Goal: Complete application form

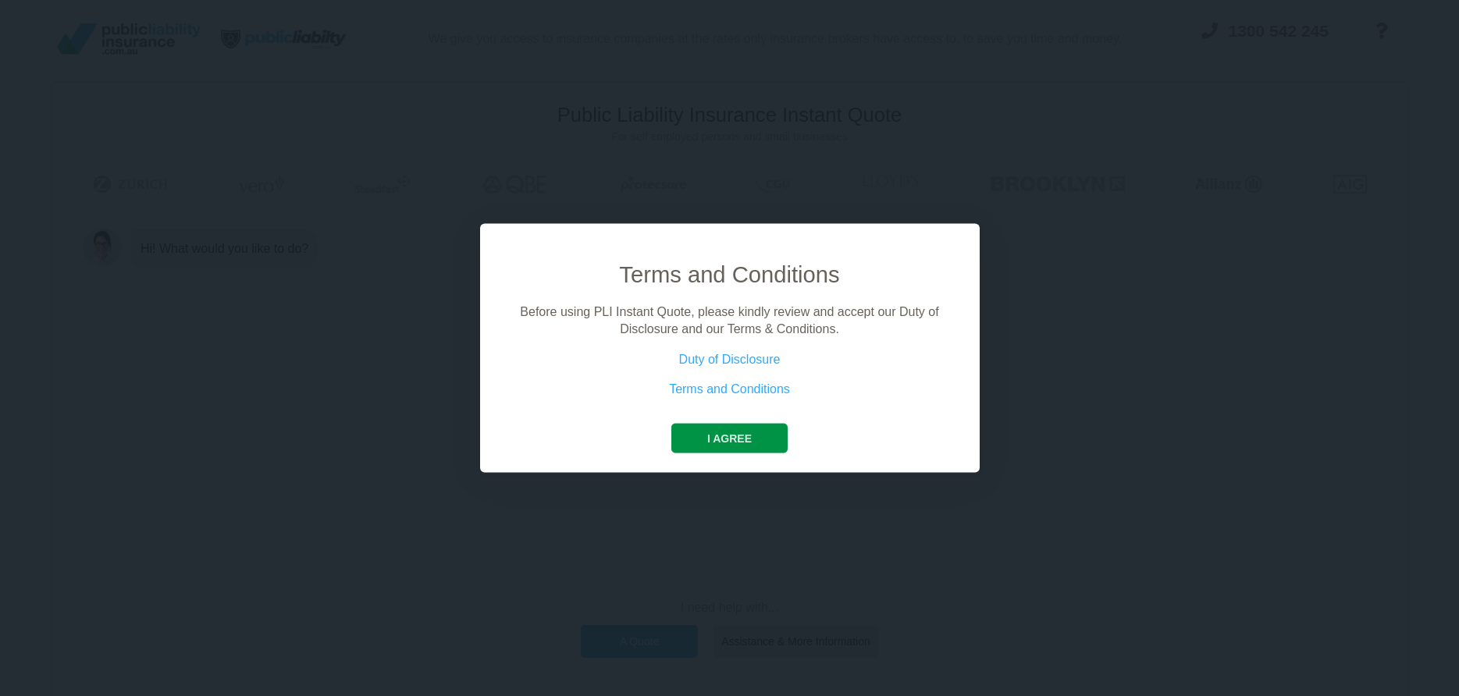
click at [725, 433] on button "I agree" at bounding box center [729, 438] width 116 height 30
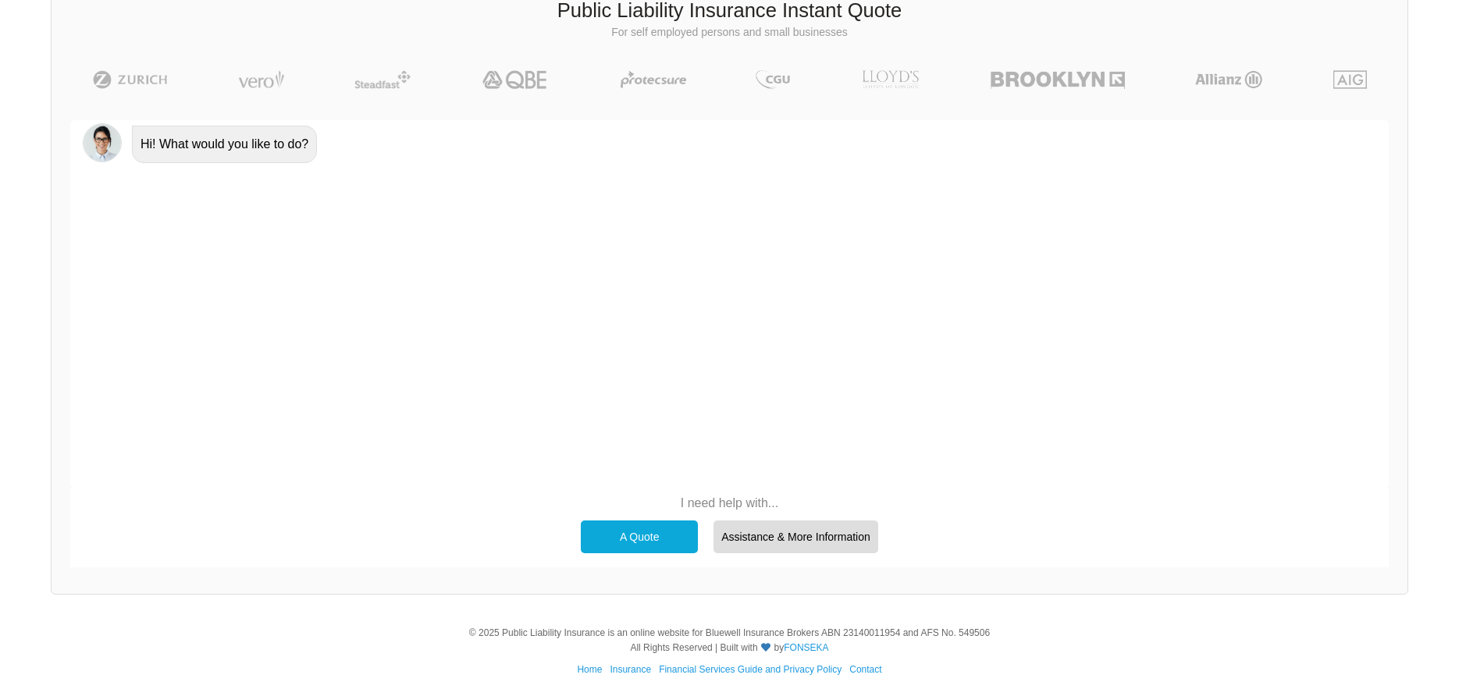
scroll to position [108, 0]
click at [642, 531] on div "A Quote" at bounding box center [639, 533] width 117 height 33
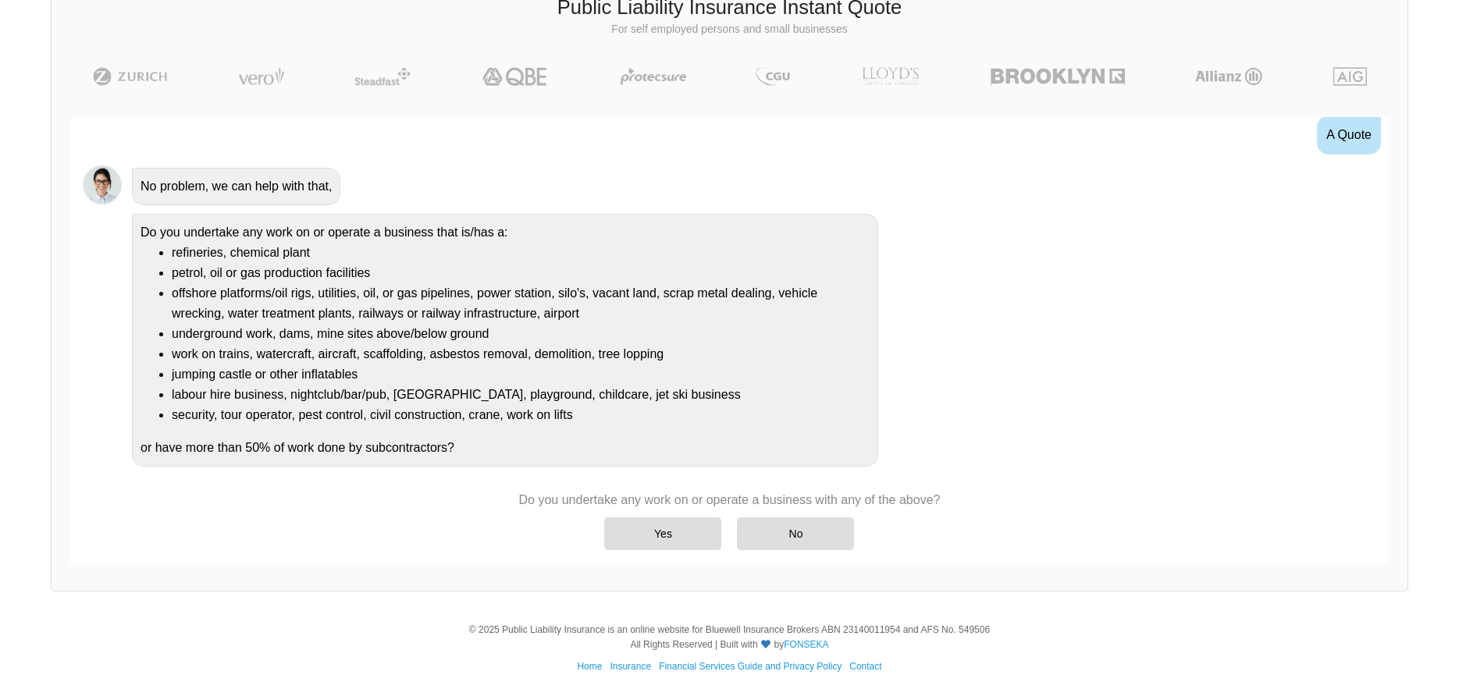
scroll to position [63, 0]
click at [797, 531] on div "No" at bounding box center [795, 533] width 117 height 33
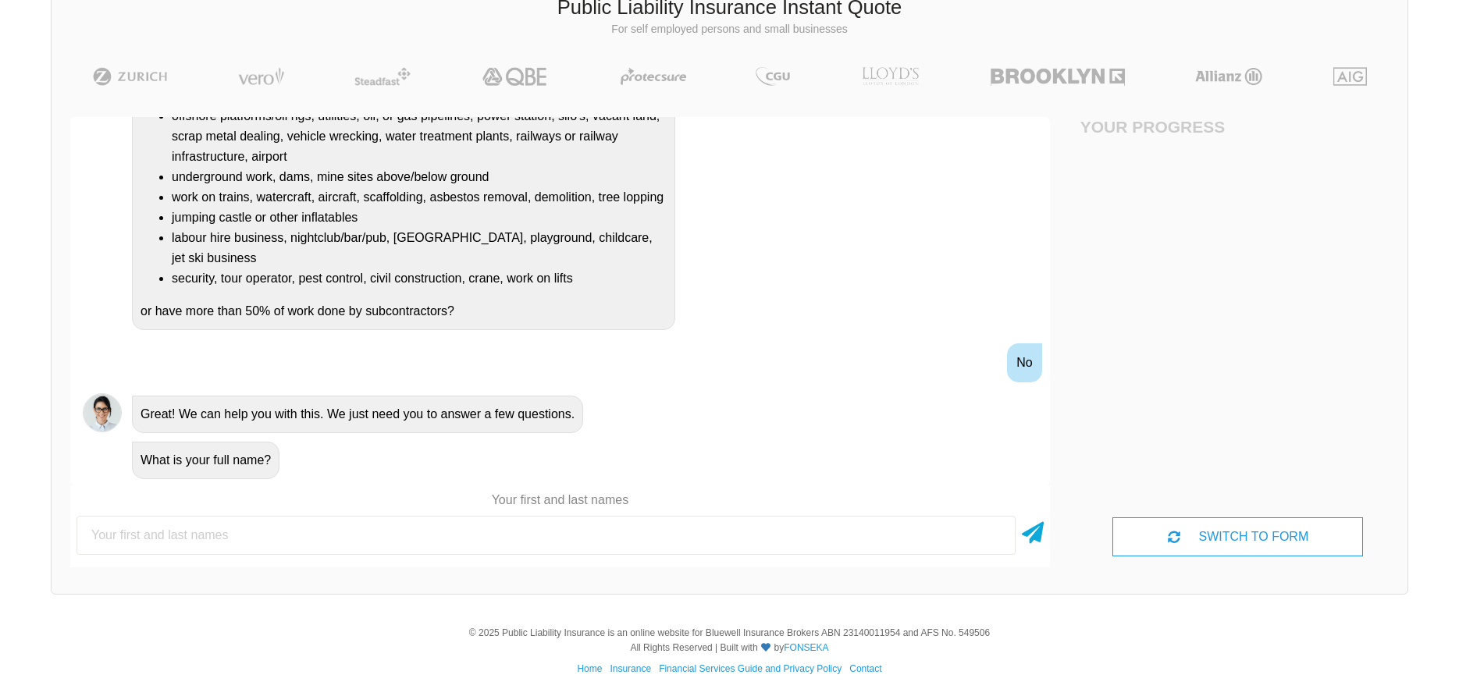
scroll to position [236, 0]
click at [479, 538] on input "text" at bounding box center [545, 535] width 939 height 39
type input "[PERSON_NAME]"
click at [1027, 528] on icon at bounding box center [1033, 528] width 22 height 28
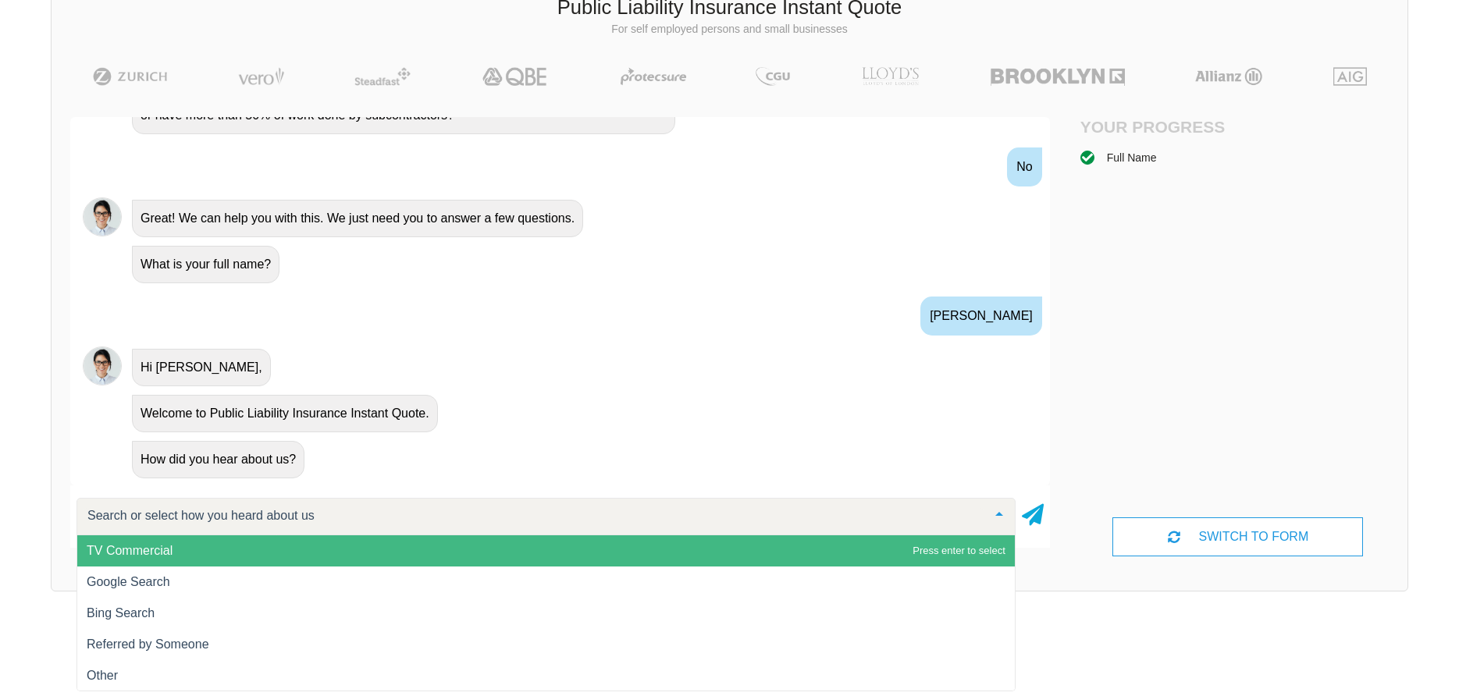
scroll to position [1, 0]
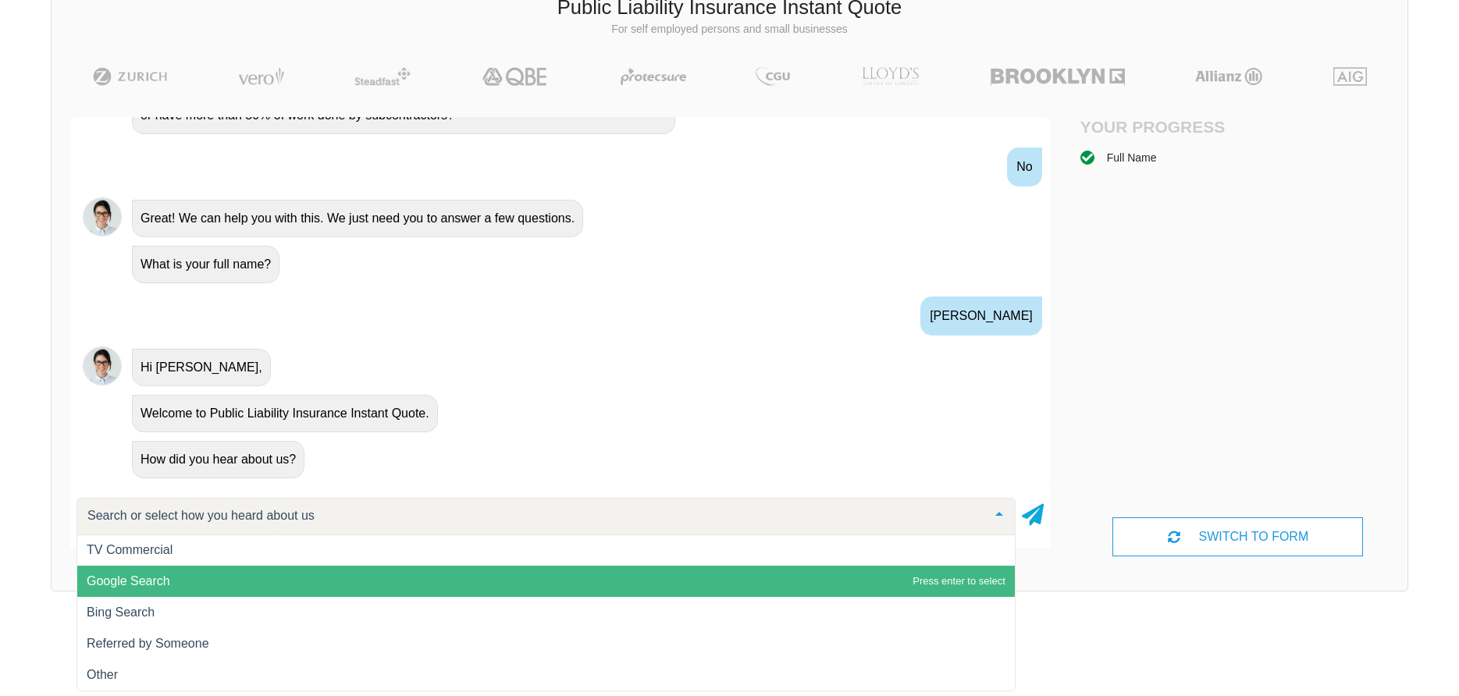
click at [187, 574] on span "Google Search" at bounding box center [545, 581] width 937 height 31
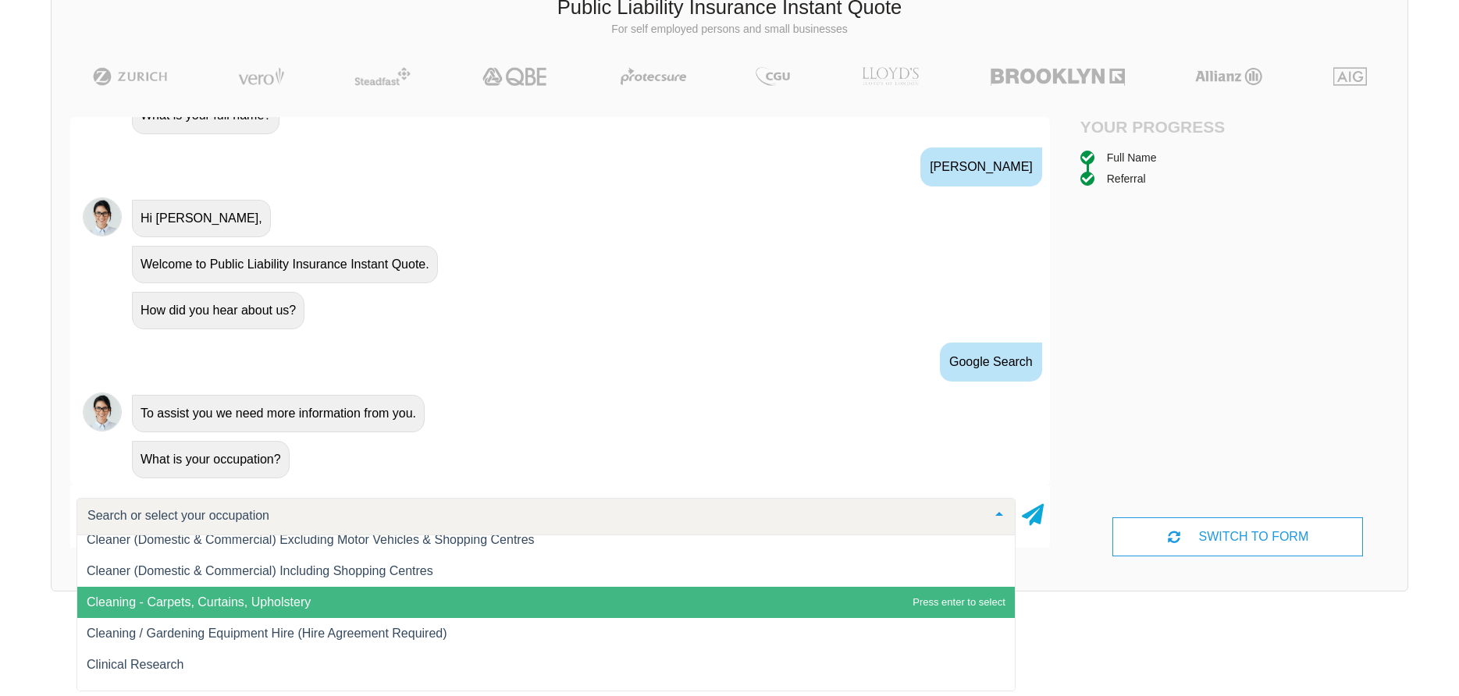
scroll to position [4458, 0]
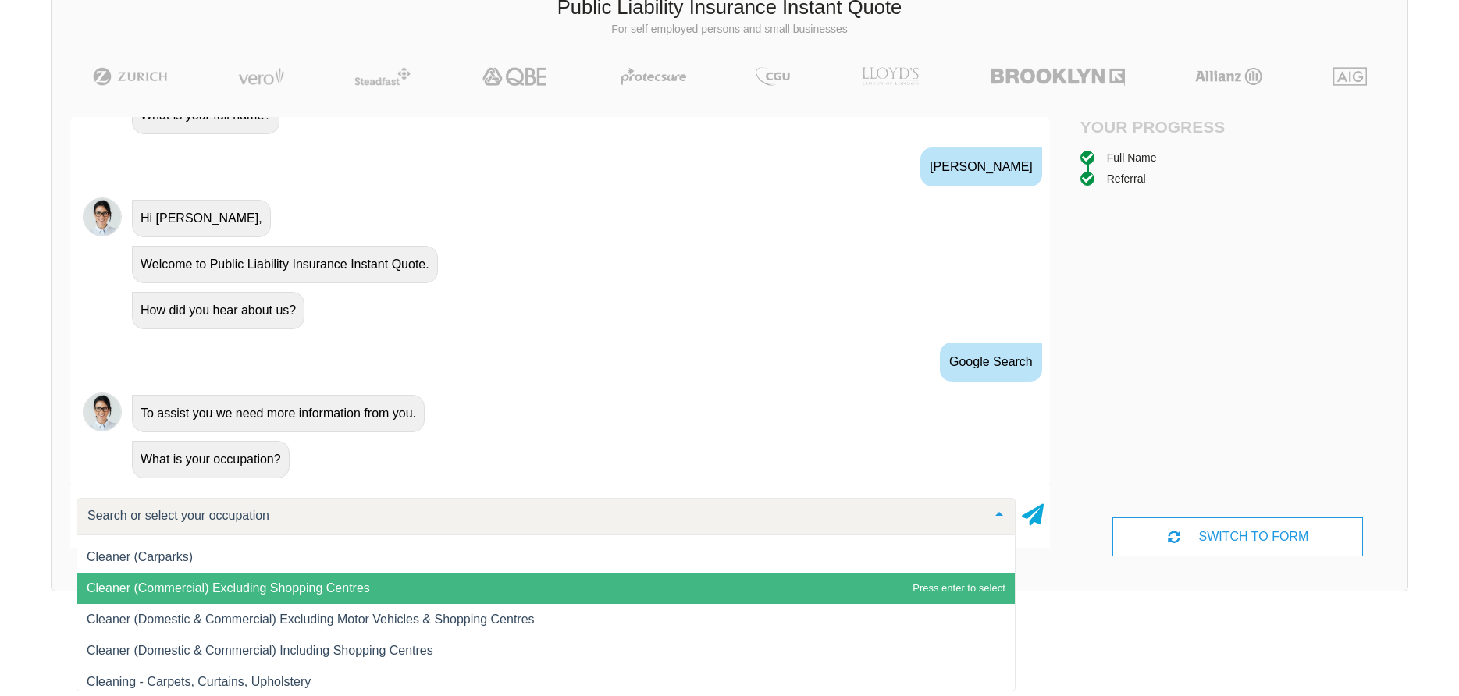
click at [241, 595] on span "Cleaner (Commercial) Excluding Shopping Centres" at bounding box center [228, 587] width 283 height 13
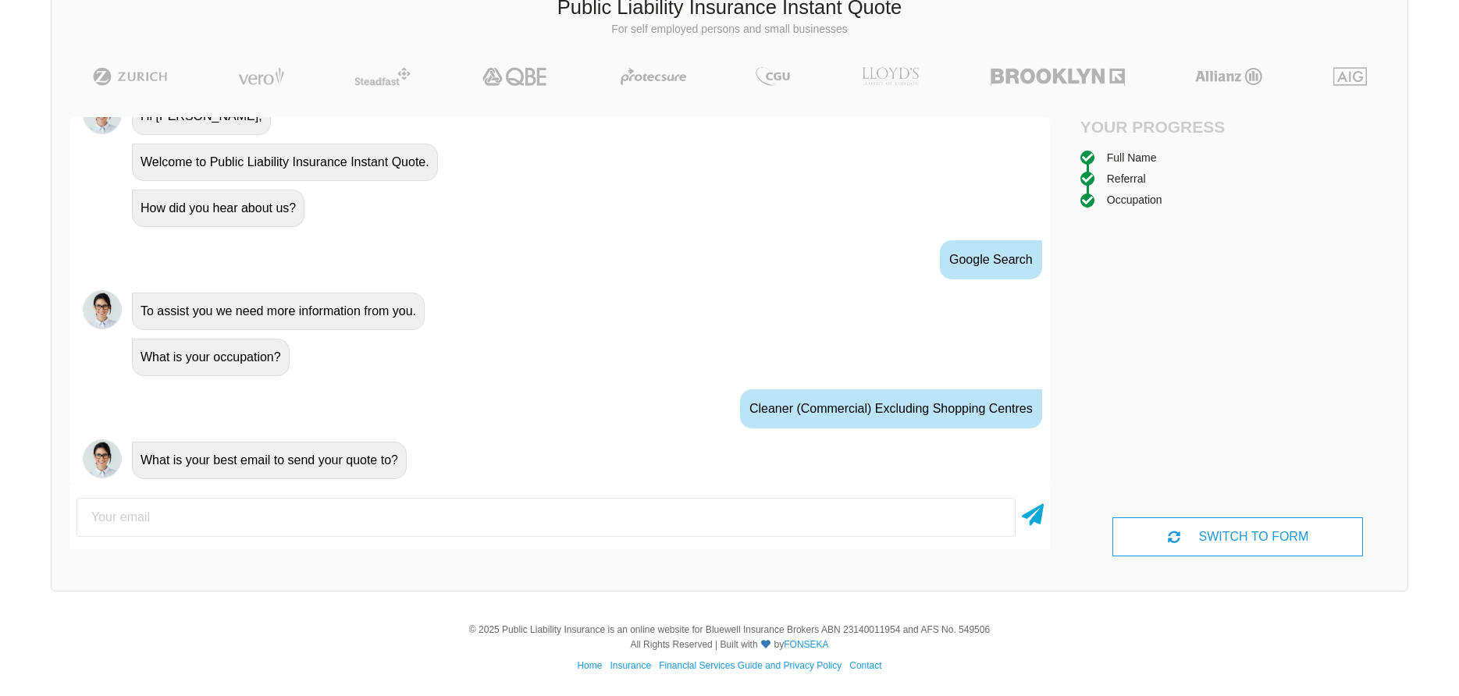
scroll to position [683, 0]
click at [215, 525] on input "email" at bounding box center [545, 517] width 939 height 39
click at [219, 522] on input "[EMAIL_ADDRESS][DOMAIN_NAME]" at bounding box center [545, 517] width 939 height 39
click at [233, 560] on div "Awesome! 100% Just a final check that all your details are correct. Your Summar…" at bounding box center [560, 336] width 1017 height 476
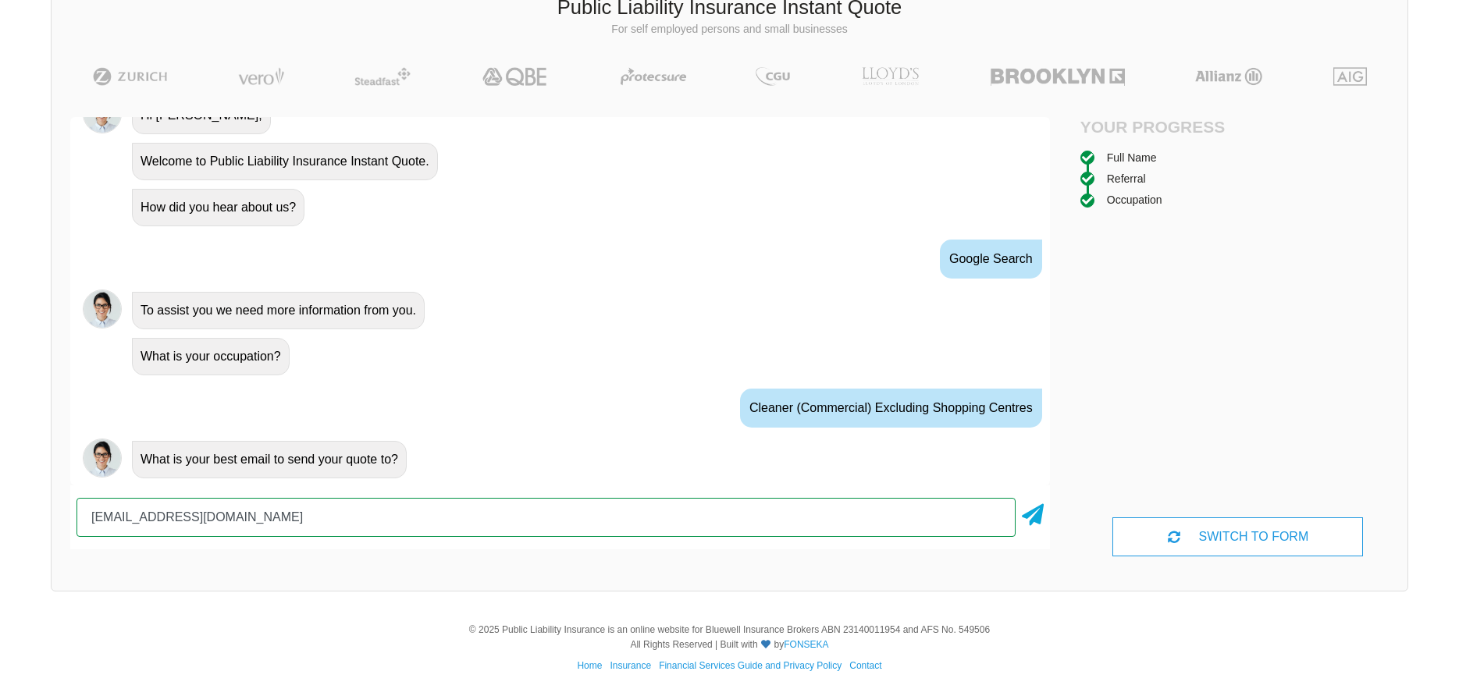
click at [146, 521] on input "[EMAIL_ADDRESS][DOMAIN_NAME]" at bounding box center [545, 517] width 939 height 39
type input "[EMAIL_ADDRESS][DOMAIN_NAME]"
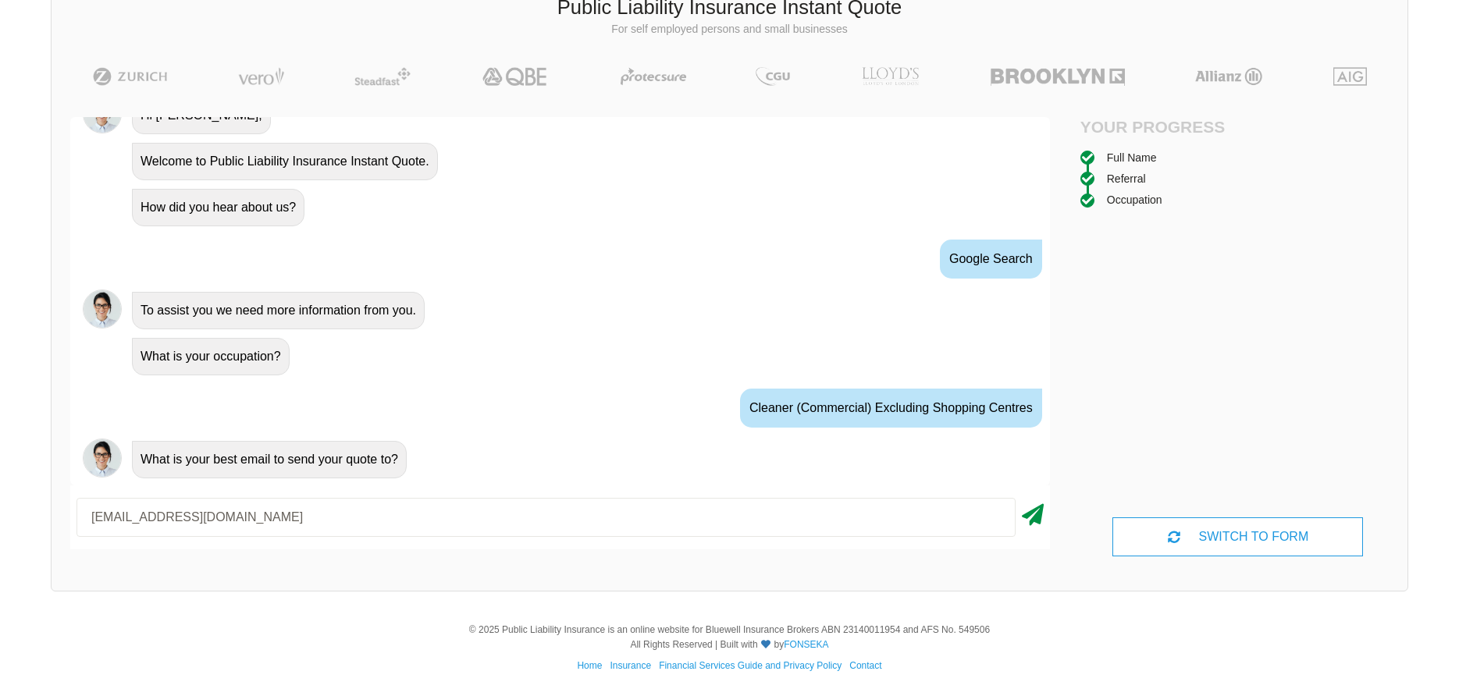
click at [1035, 522] on icon at bounding box center [1033, 512] width 22 height 28
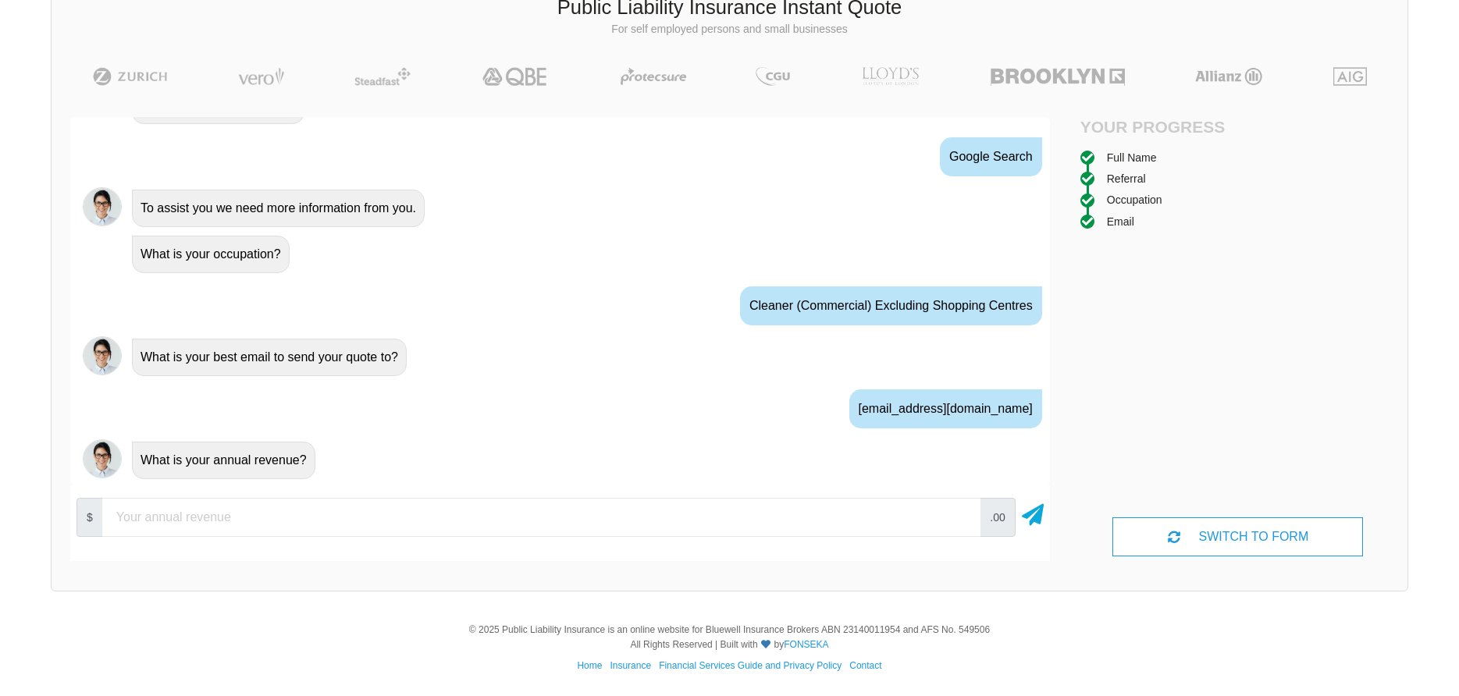
scroll to position [786, 0]
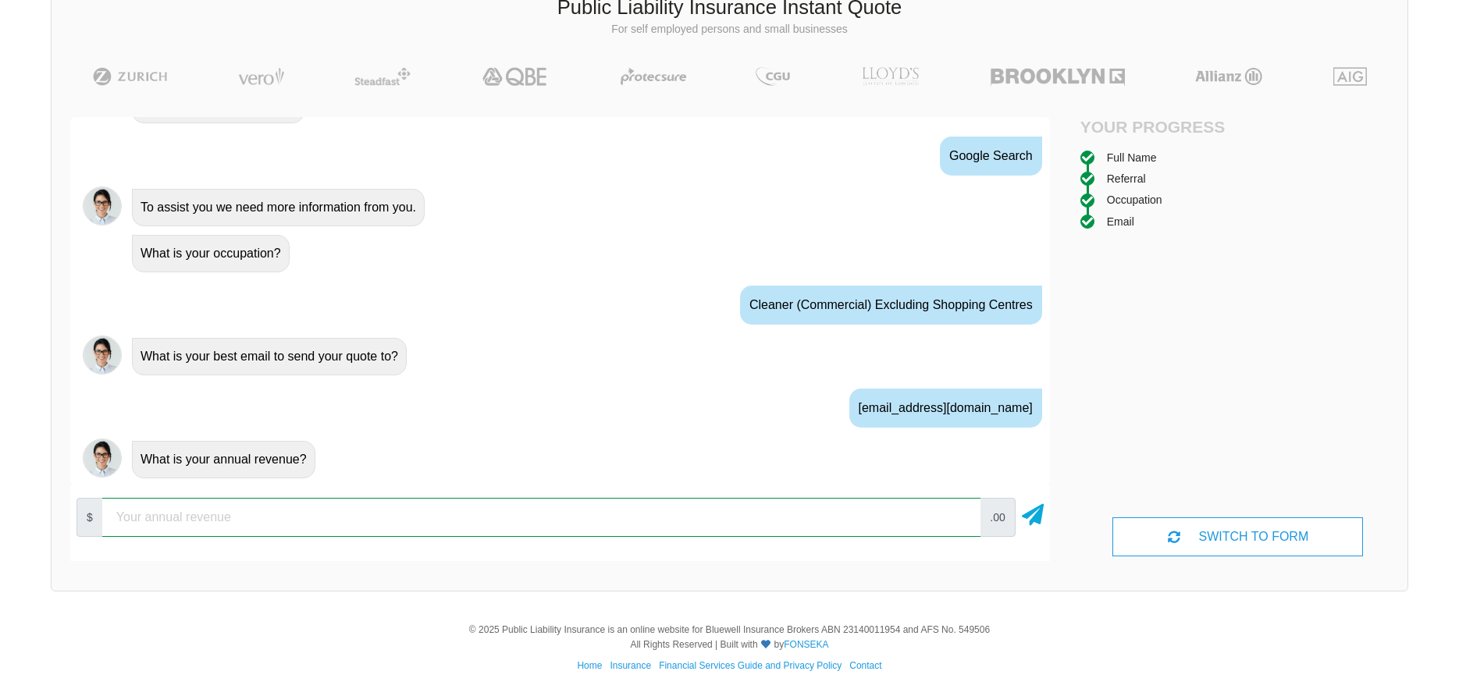
click at [151, 517] on input "number" at bounding box center [541, 517] width 878 height 39
click at [137, 519] on input "number" at bounding box center [541, 517] width 878 height 39
click at [151, 517] on input "number" at bounding box center [541, 517] width 878 height 39
click at [160, 516] on input "number" at bounding box center [541, 517] width 878 height 39
click at [151, 516] on input "number" at bounding box center [541, 517] width 878 height 39
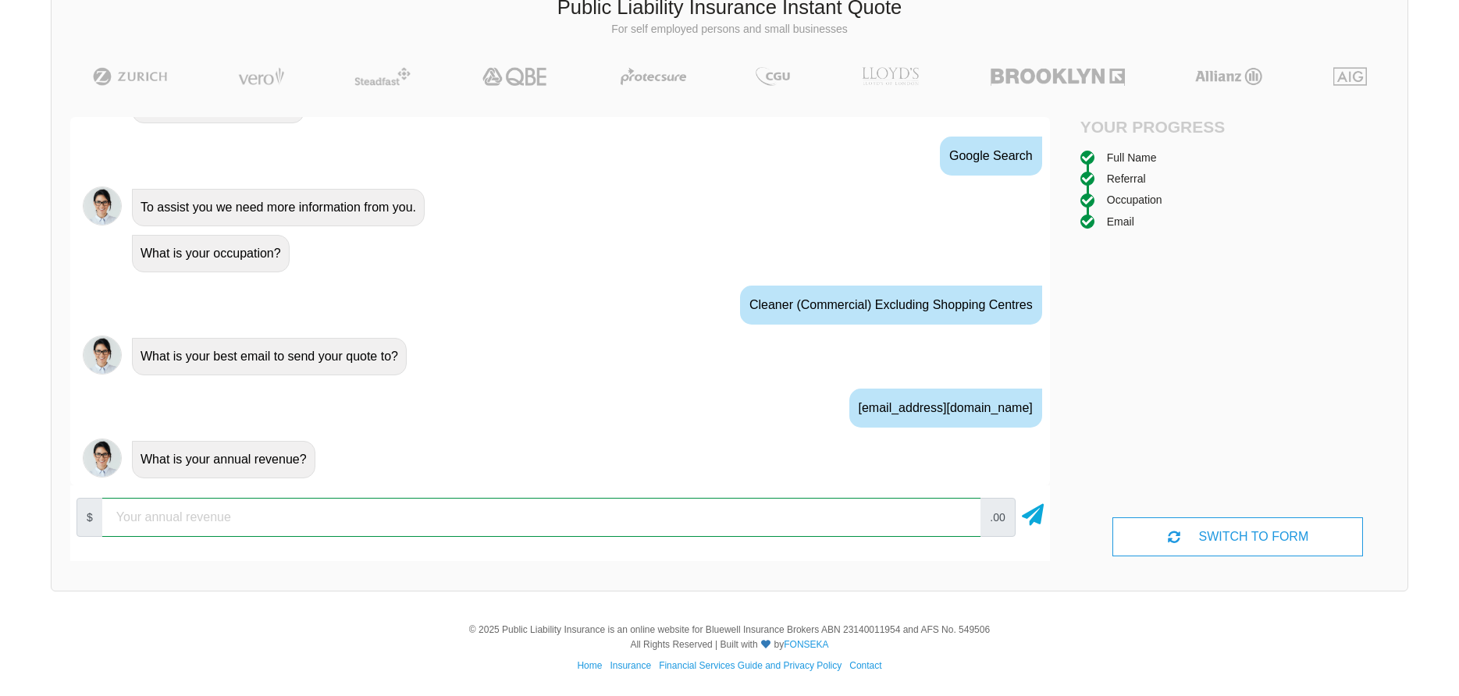
click at [313, 517] on input "number" at bounding box center [541, 517] width 878 height 39
click at [303, 519] on input "number" at bounding box center [541, 517] width 878 height 39
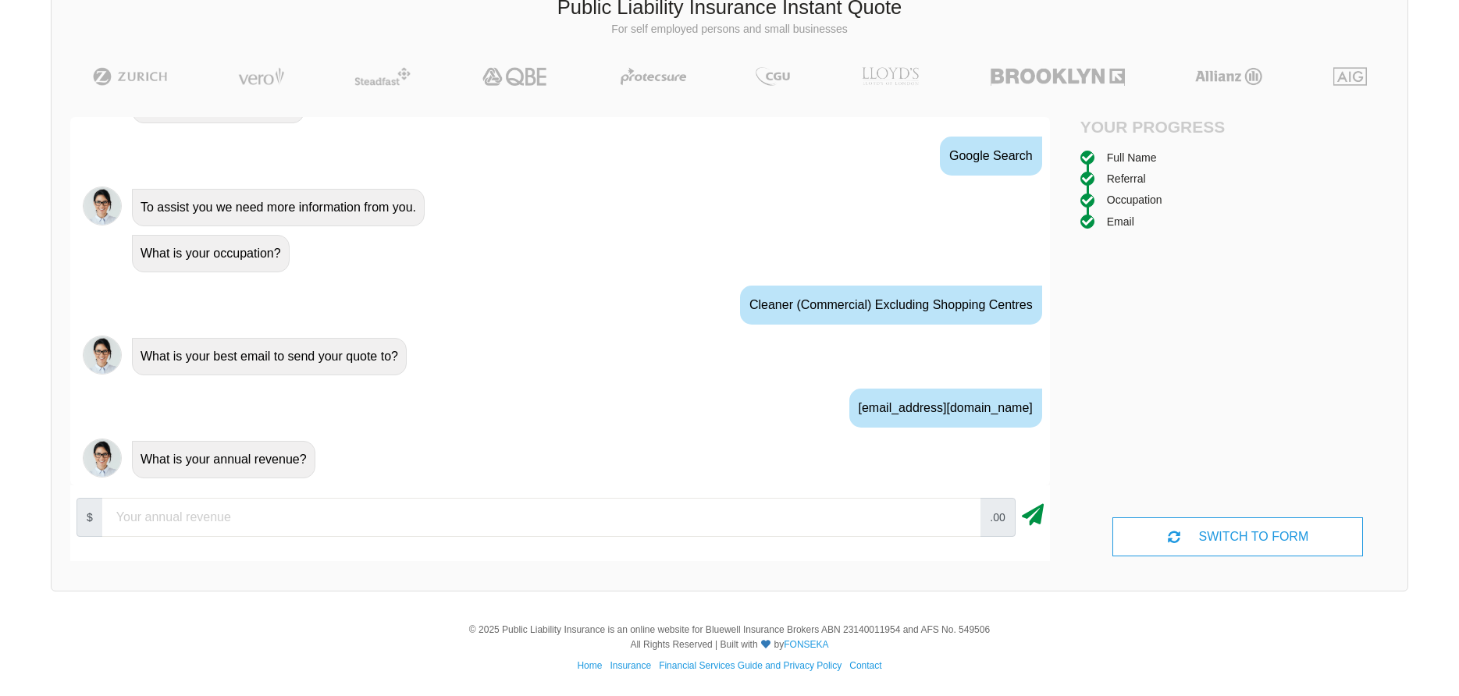
click at [1023, 514] on icon at bounding box center [1033, 512] width 22 height 28
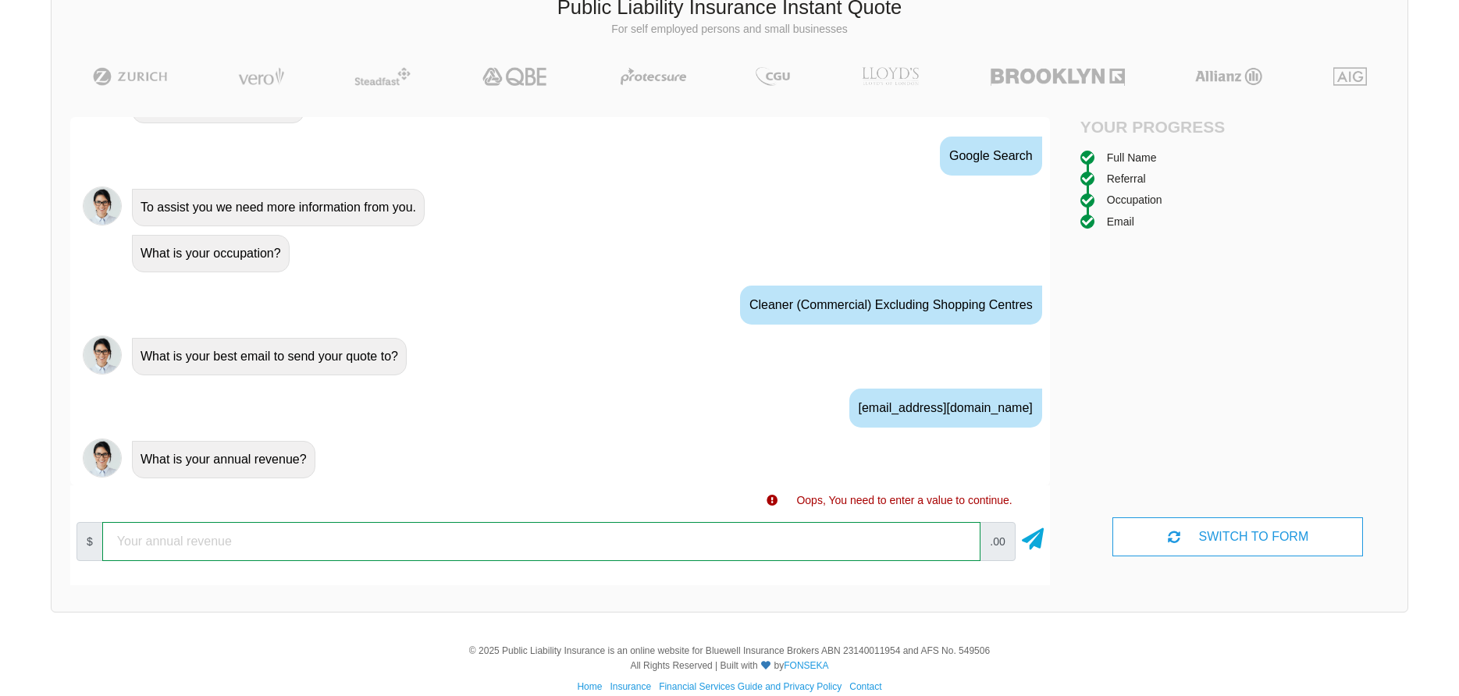
click at [932, 543] on input "number" at bounding box center [541, 541] width 878 height 39
click at [961, 538] on input "number" at bounding box center [541, 541] width 878 height 39
click at [959, 545] on input "number" at bounding box center [541, 541] width 878 height 39
click at [927, 542] on input "number" at bounding box center [541, 541] width 878 height 39
click at [960, 535] on input "number" at bounding box center [541, 541] width 878 height 39
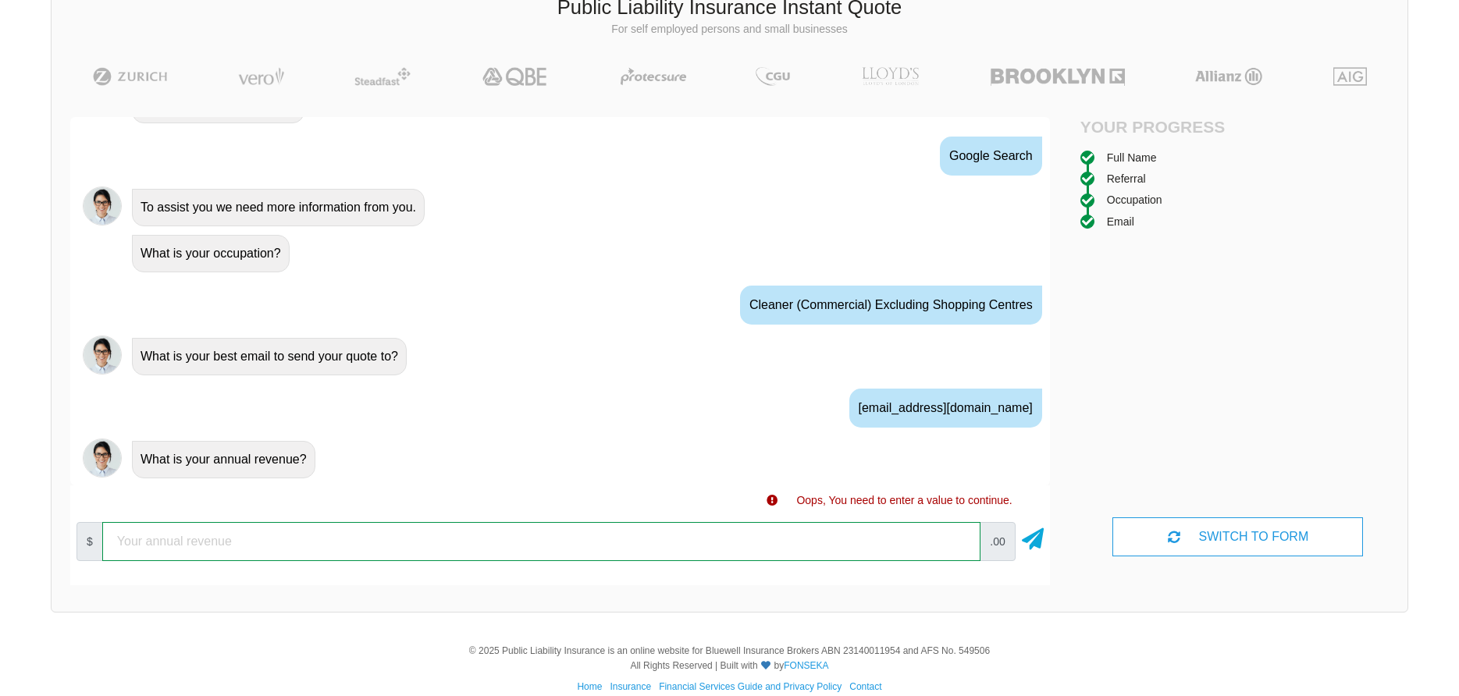
click at [960, 535] on input "number" at bounding box center [541, 541] width 878 height 39
click at [960, 538] on input "number" at bounding box center [541, 541] width 878 height 39
click at [960, 549] on input "number" at bounding box center [541, 541] width 878 height 39
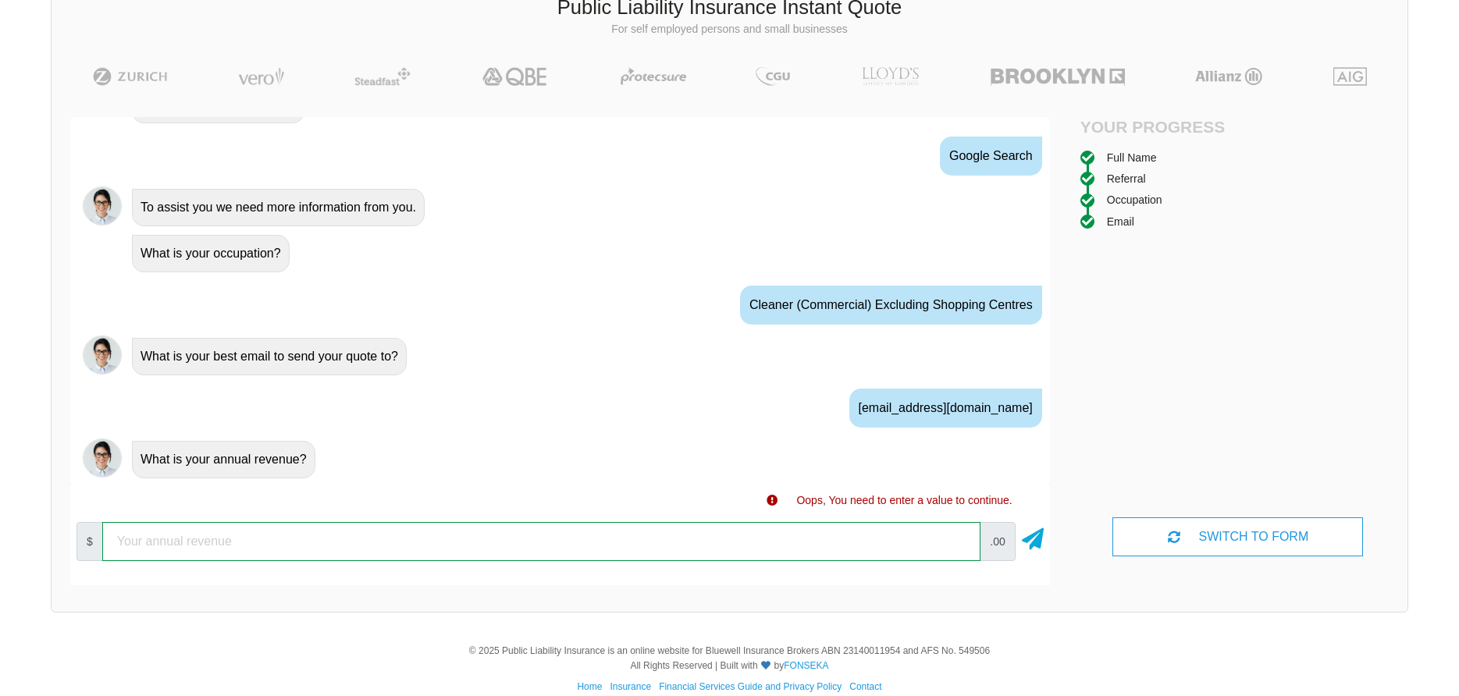
click at [960, 549] on input "number" at bounding box center [541, 541] width 878 height 39
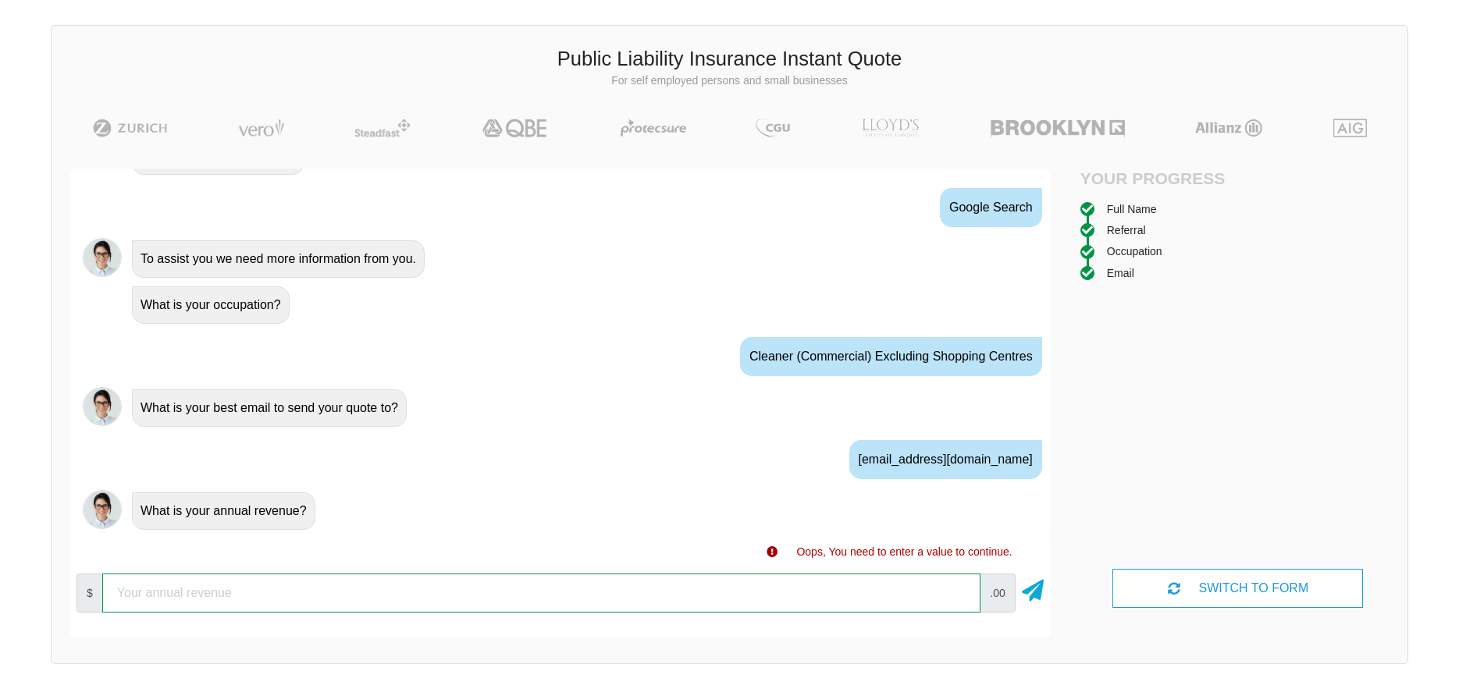
scroll to position [28, 0]
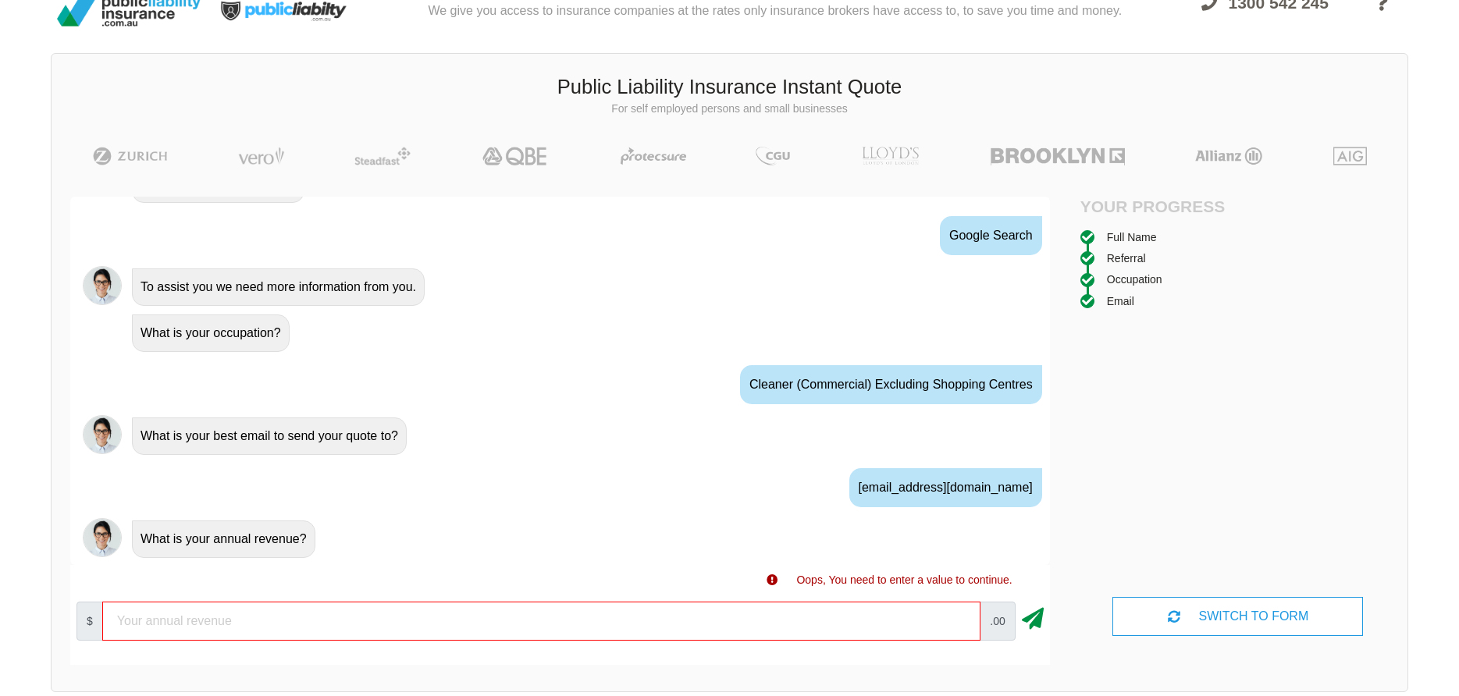
click at [1032, 616] on icon at bounding box center [1033, 616] width 22 height 28
drag, startPoint x: 992, startPoint y: 624, endPoint x: 951, endPoint y: 623, distance: 41.4
click at [984, 624] on span ".00" at bounding box center [996, 621] width 35 height 39
click at [955, 618] on input "number" at bounding box center [541, 621] width 878 height 39
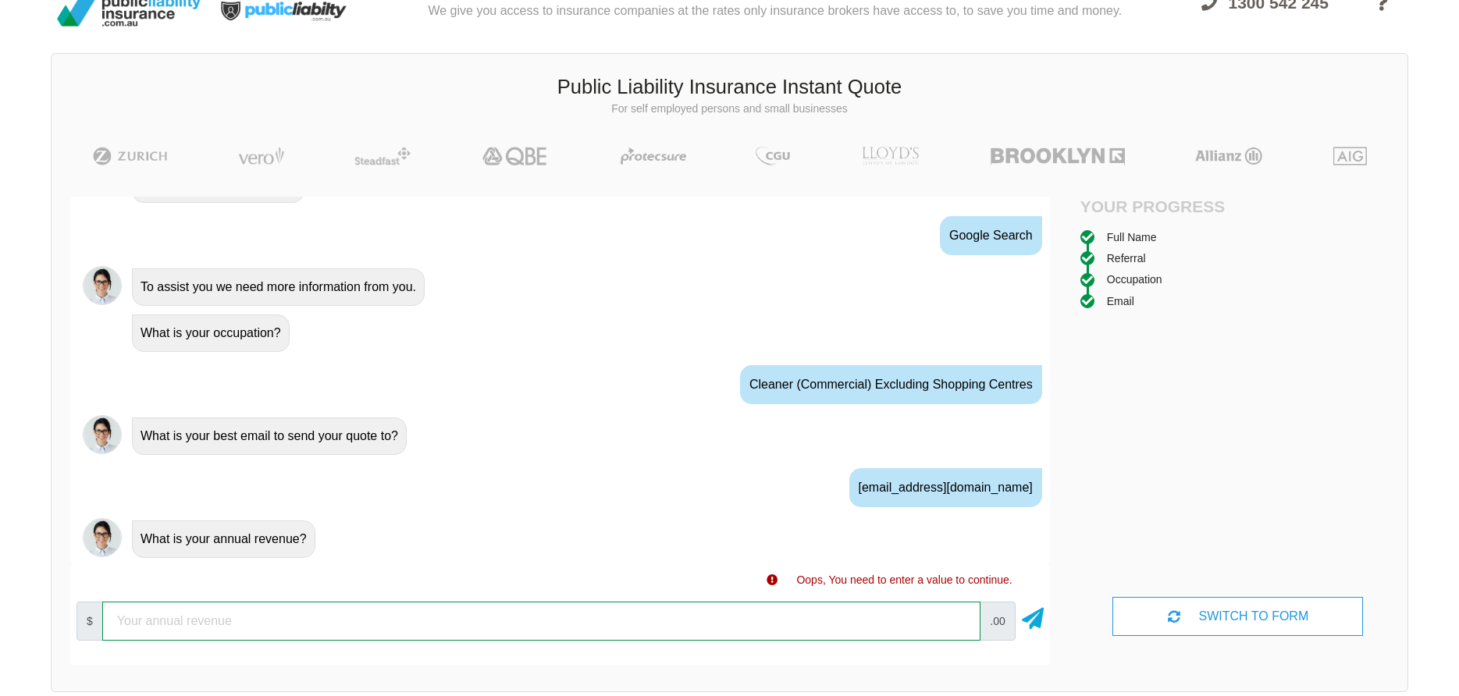
click at [937, 619] on input "number" at bounding box center [541, 621] width 878 height 39
drag, startPoint x: 346, startPoint y: 619, endPoint x: 106, endPoint y: 624, distance: 240.4
click at [106, 624] on input "number" at bounding box center [541, 621] width 878 height 39
click at [942, 621] on input "number" at bounding box center [541, 621] width 878 height 39
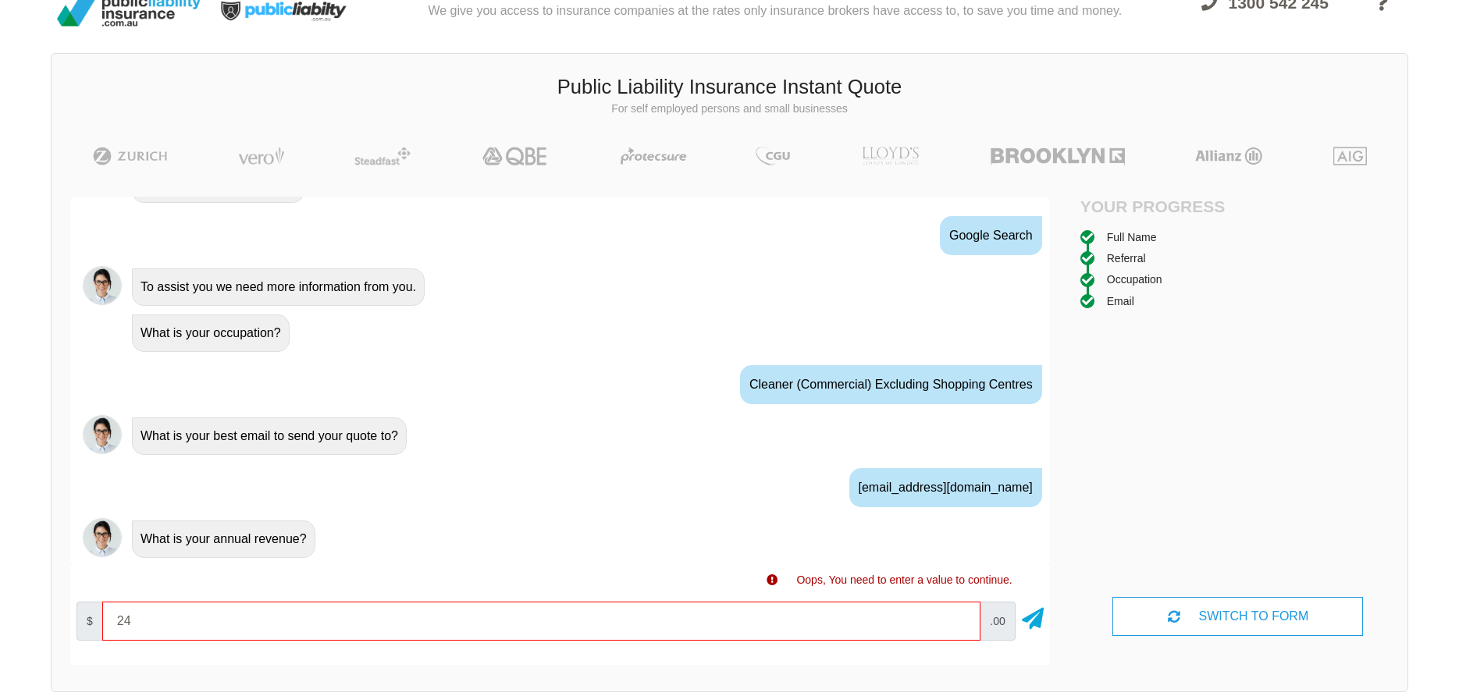
click at [1007, 620] on span ".00" at bounding box center [996, 621] width 35 height 39
click at [87, 621] on span "$" at bounding box center [89, 621] width 27 height 39
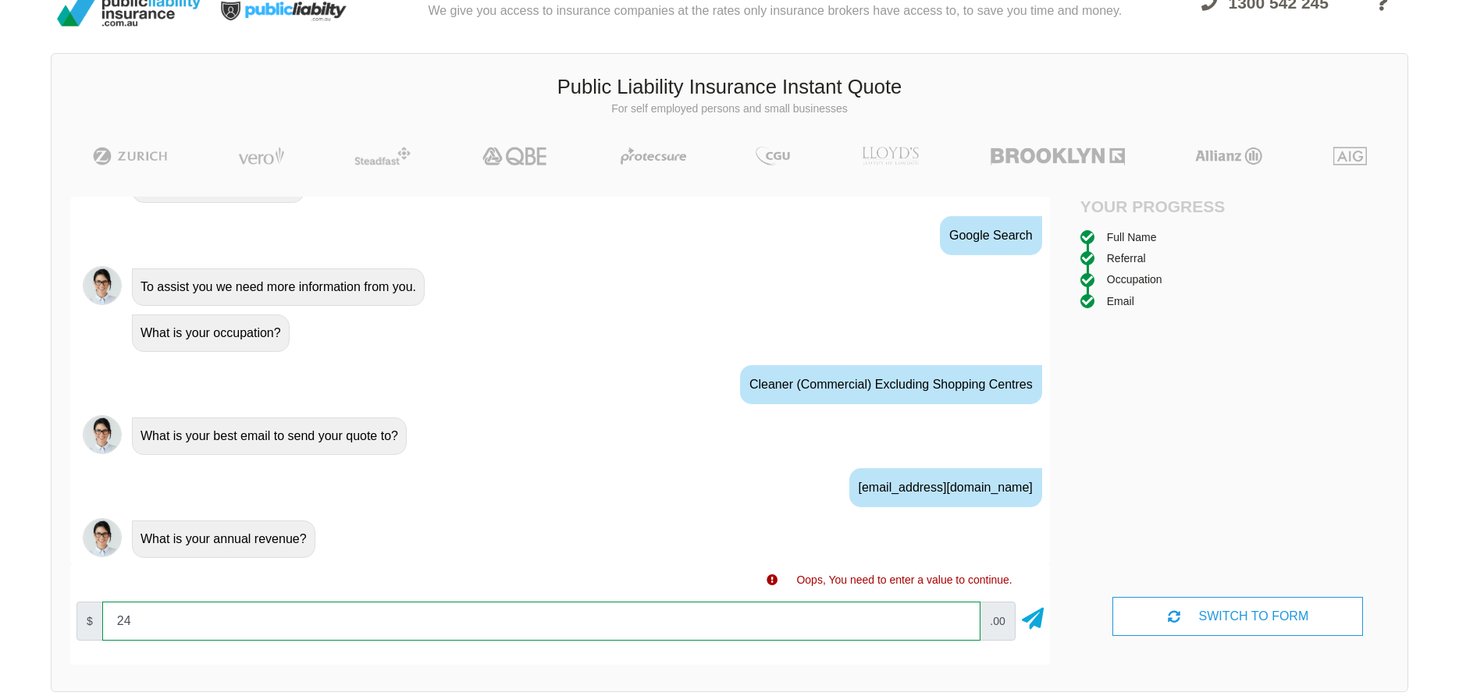
click at [133, 620] on input "24" at bounding box center [541, 621] width 878 height 39
type input "2"
type input "64000"
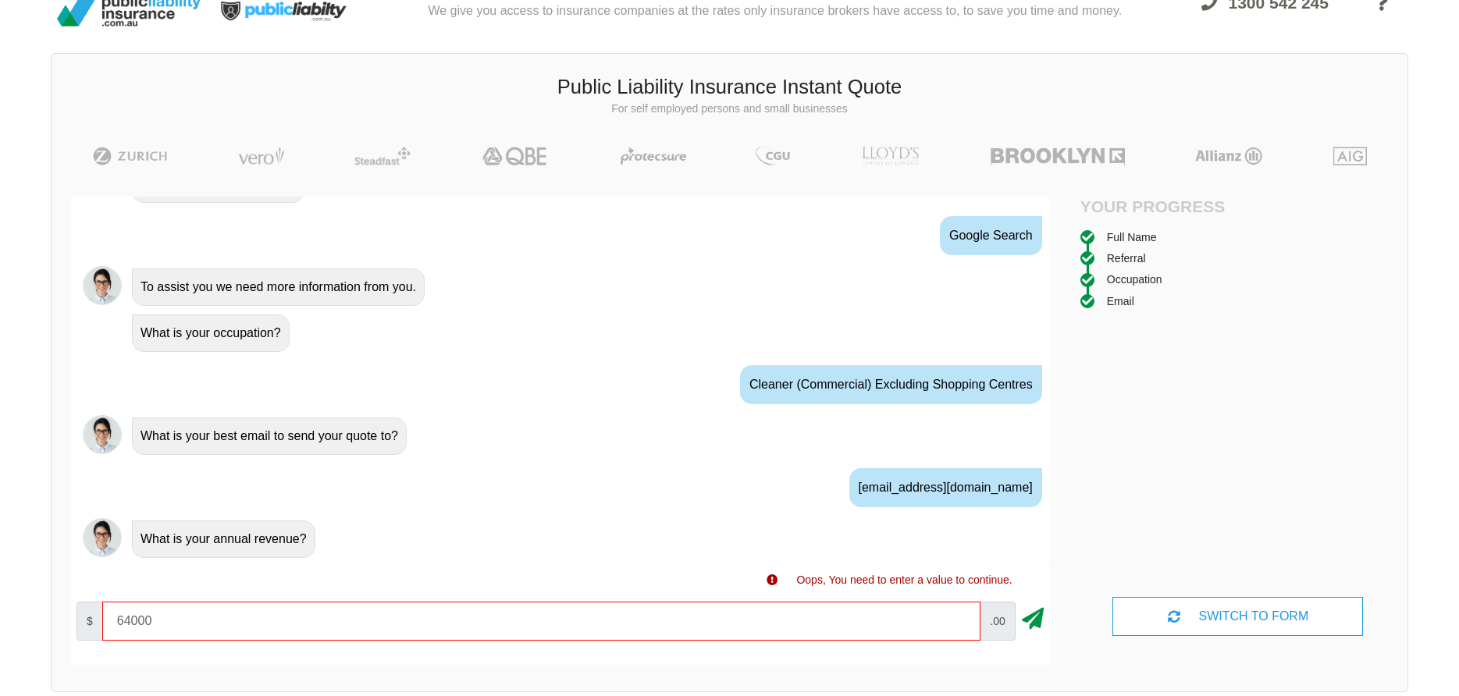
click at [1029, 616] on icon at bounding box center [1033, 616] width 22 height 28
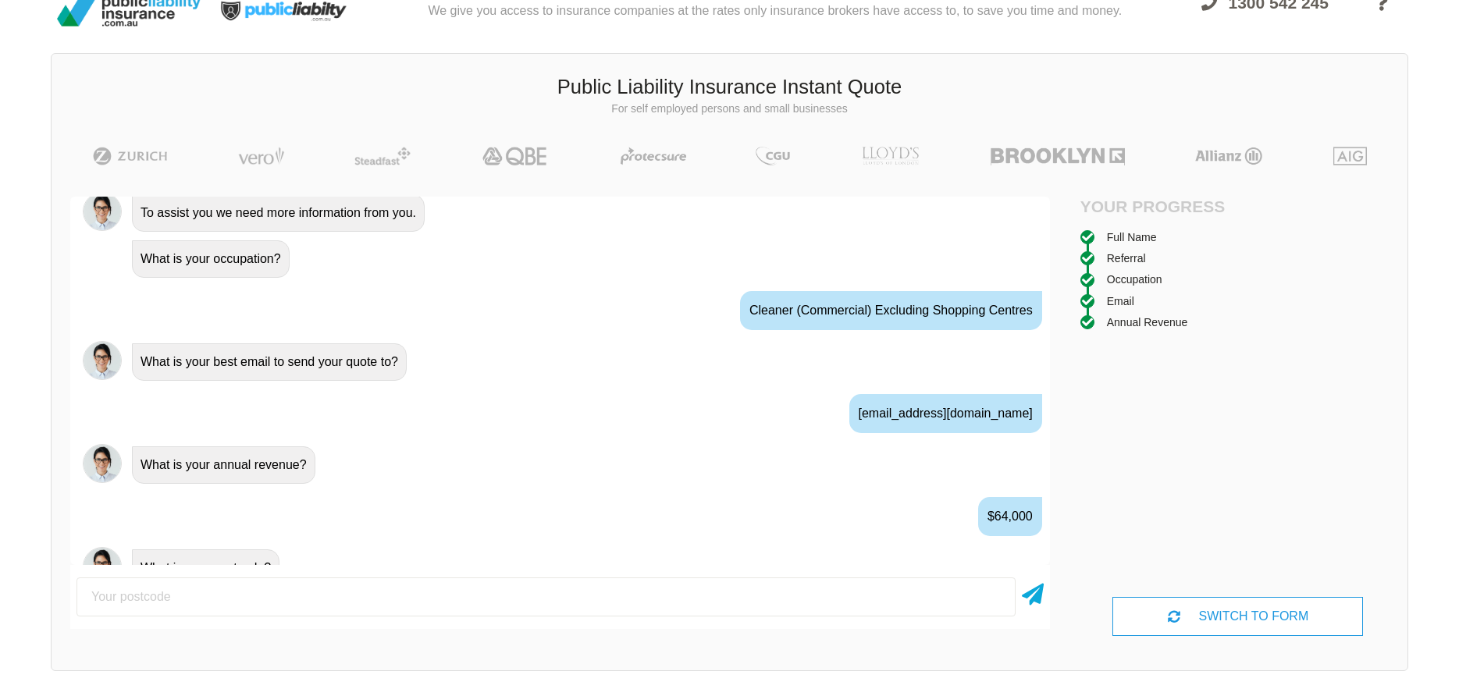
scroll to position [889, 0]
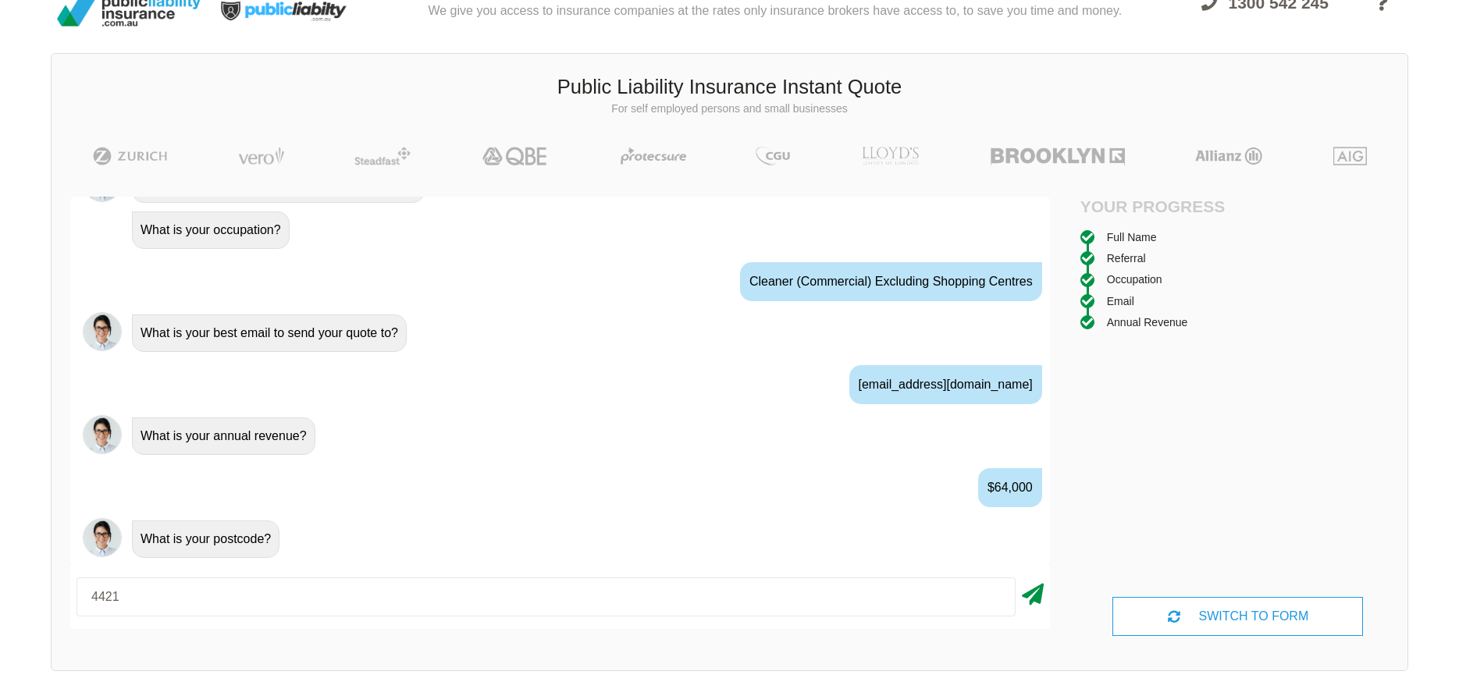
type input "4421"
click at [1028, 595] on icon at bounding box center [1033, 591] width 22 height 28
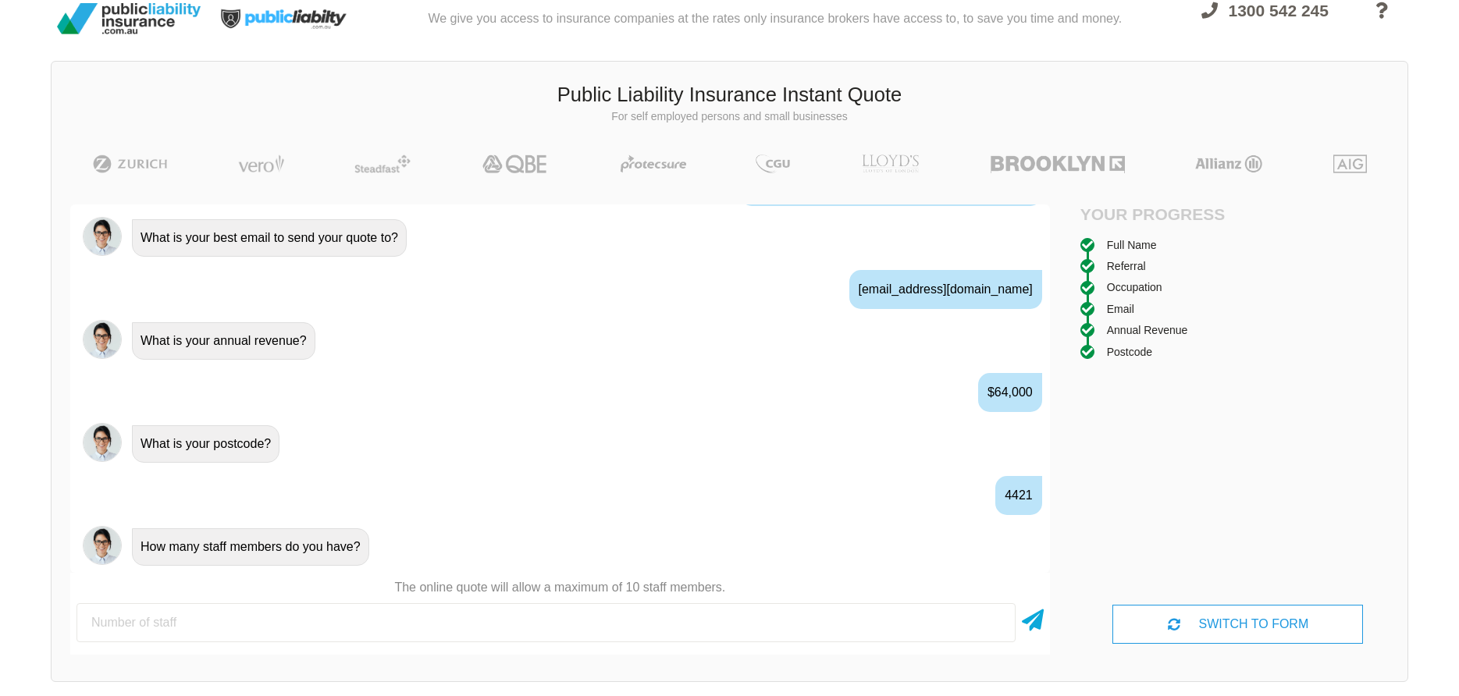
scroll to position [0, 0]
